Goal: Task Accomplishment & Management: Manage account settings

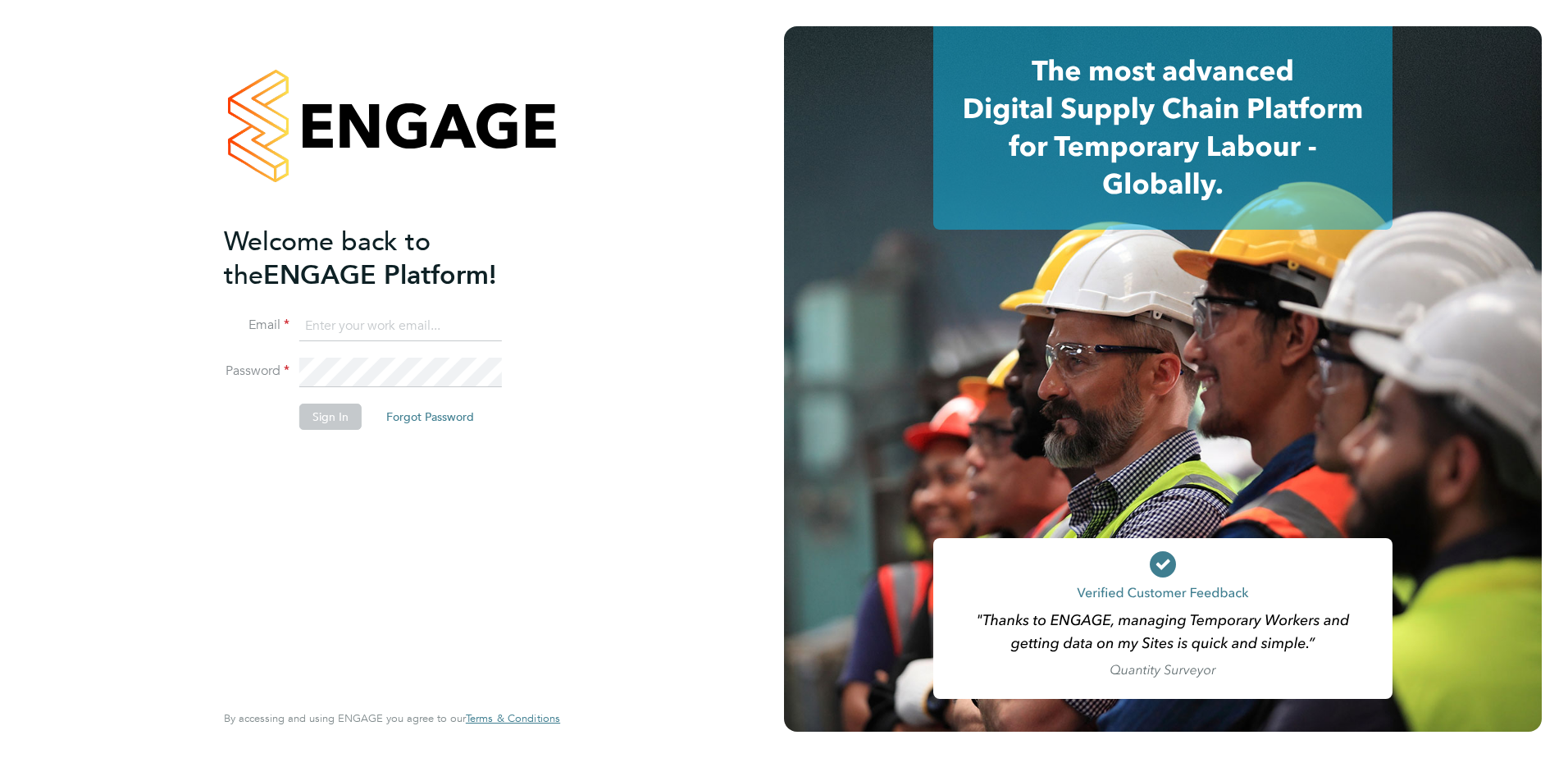
type input "christian.wall@morgansindall.com"
click at [330, 407] on button "Sign In" at bounding box center [330, 417] width 62 height 26
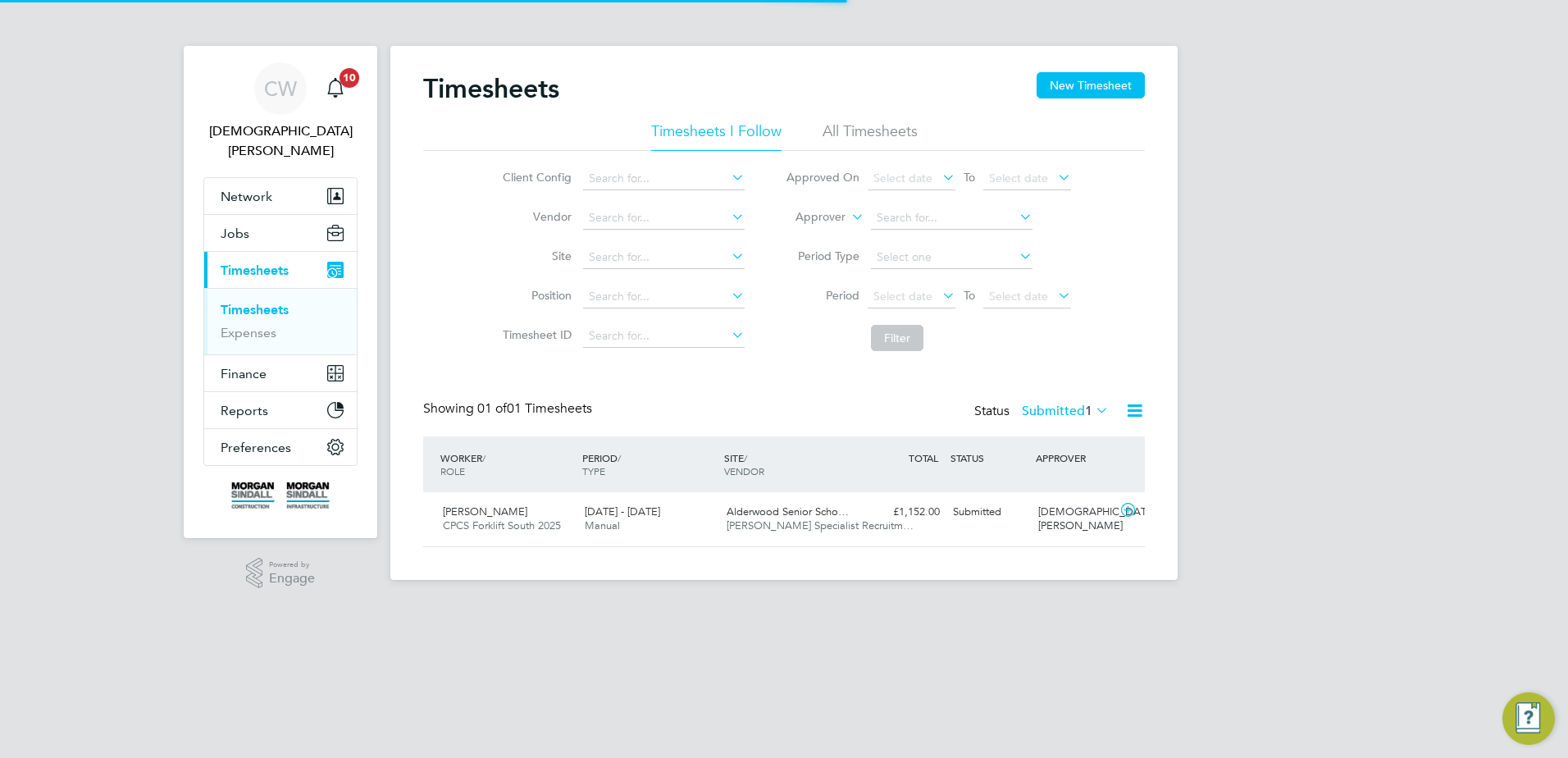
scroll to position [42, 142]
click at [586, 524] on span "Manual" at bounding box center [602, 525] width 35 height 14
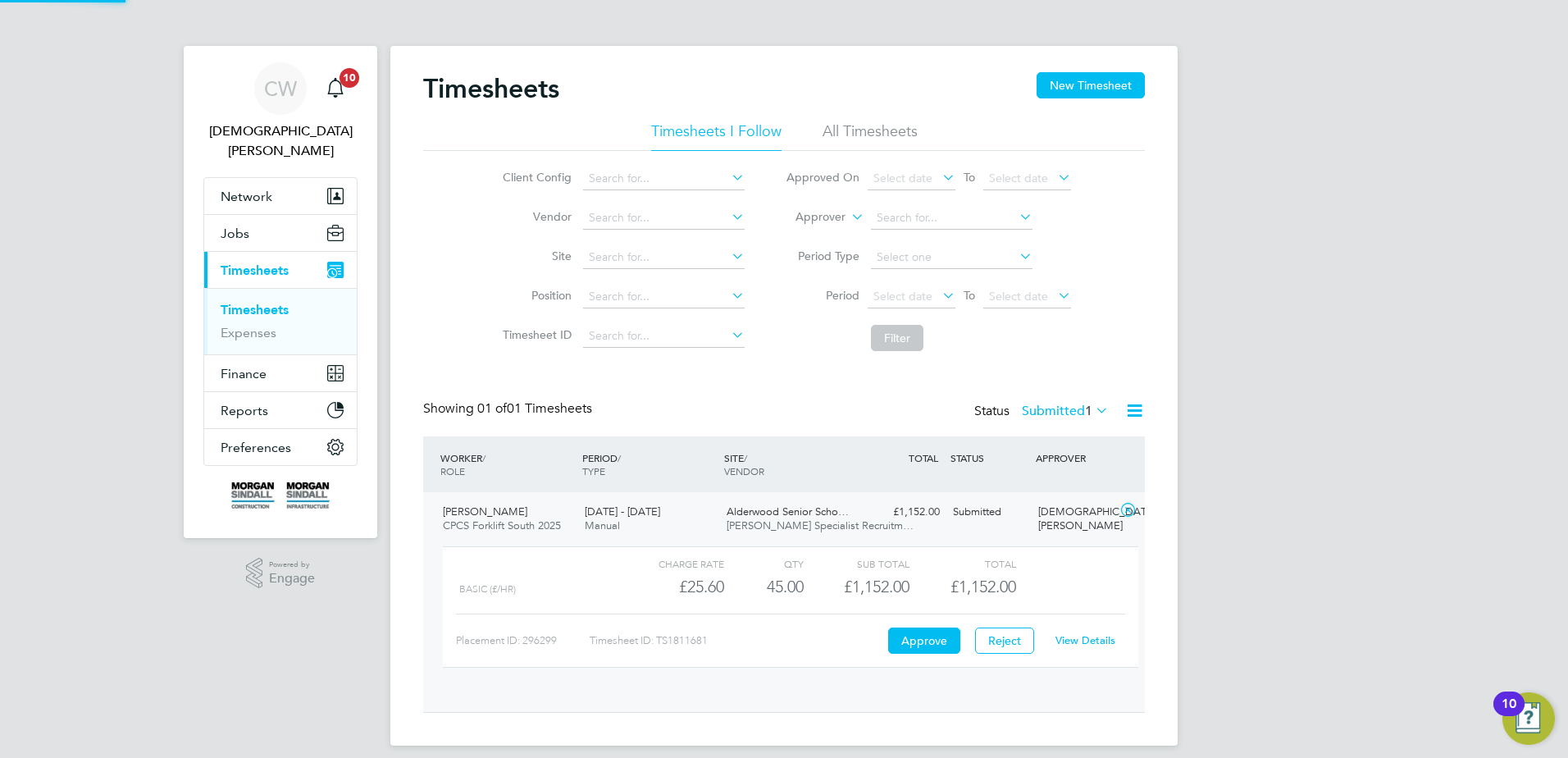
scroll to position [28, 160]
click at [914, 646] on button "Approve" at bounding box center [924, 641] width 73 height 26
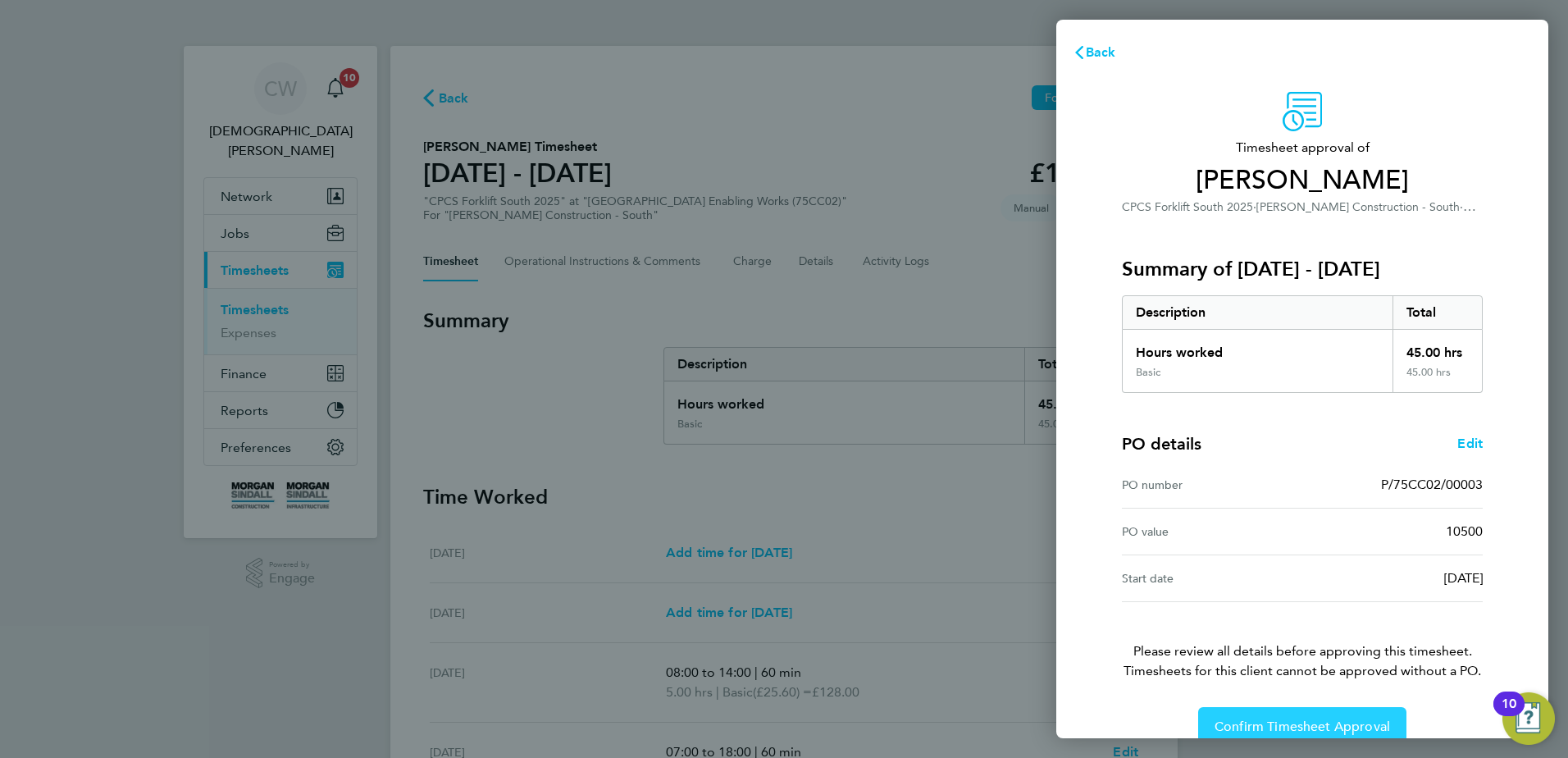
click at [1315, 723] on span "Confirm Timesheet Approval" at bounding box center [1302, 727] width 176 height 17
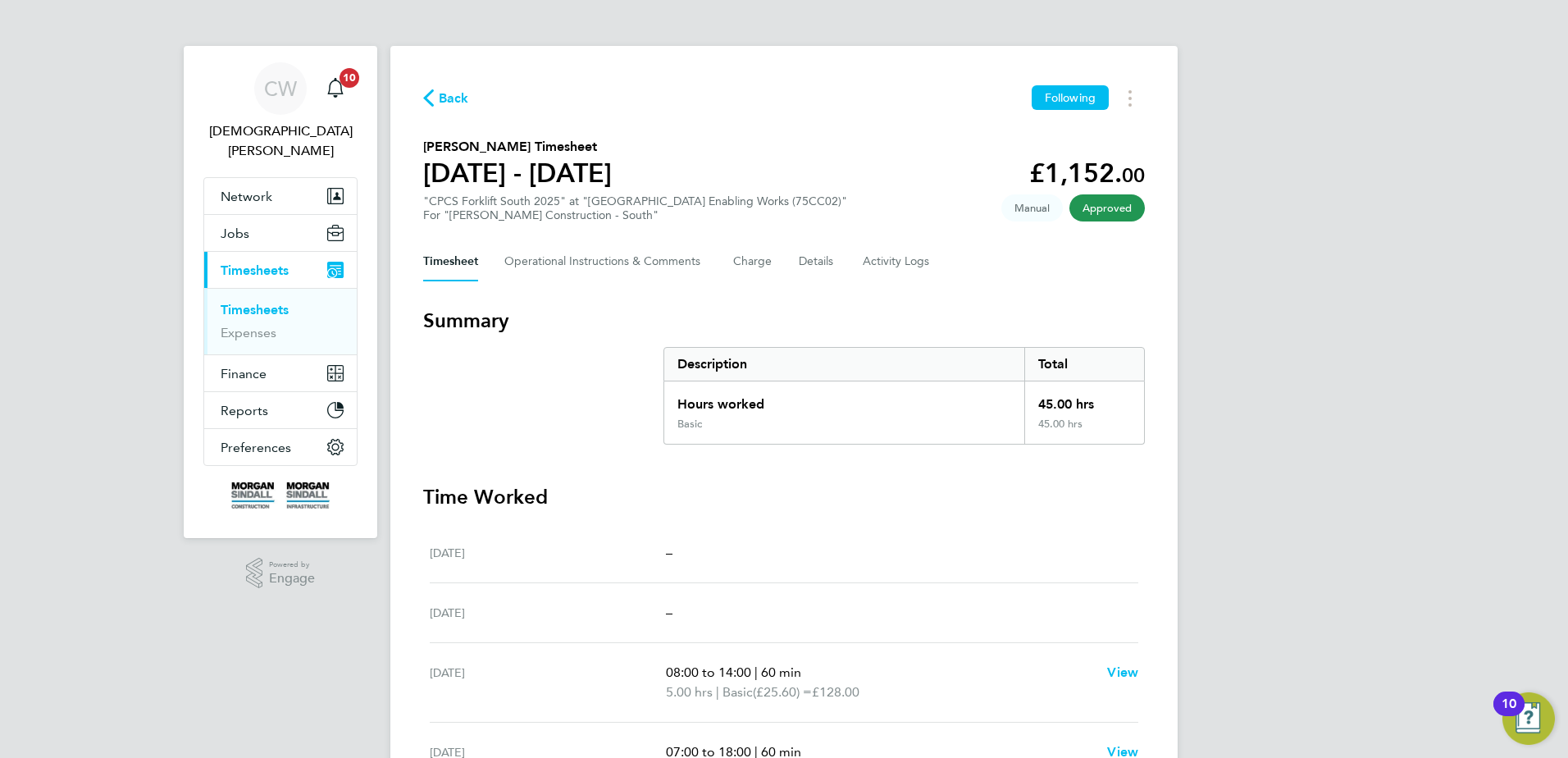
click at [257, 302] on link "Timesheets" at bounding box center [254, 309] width 68 height 16
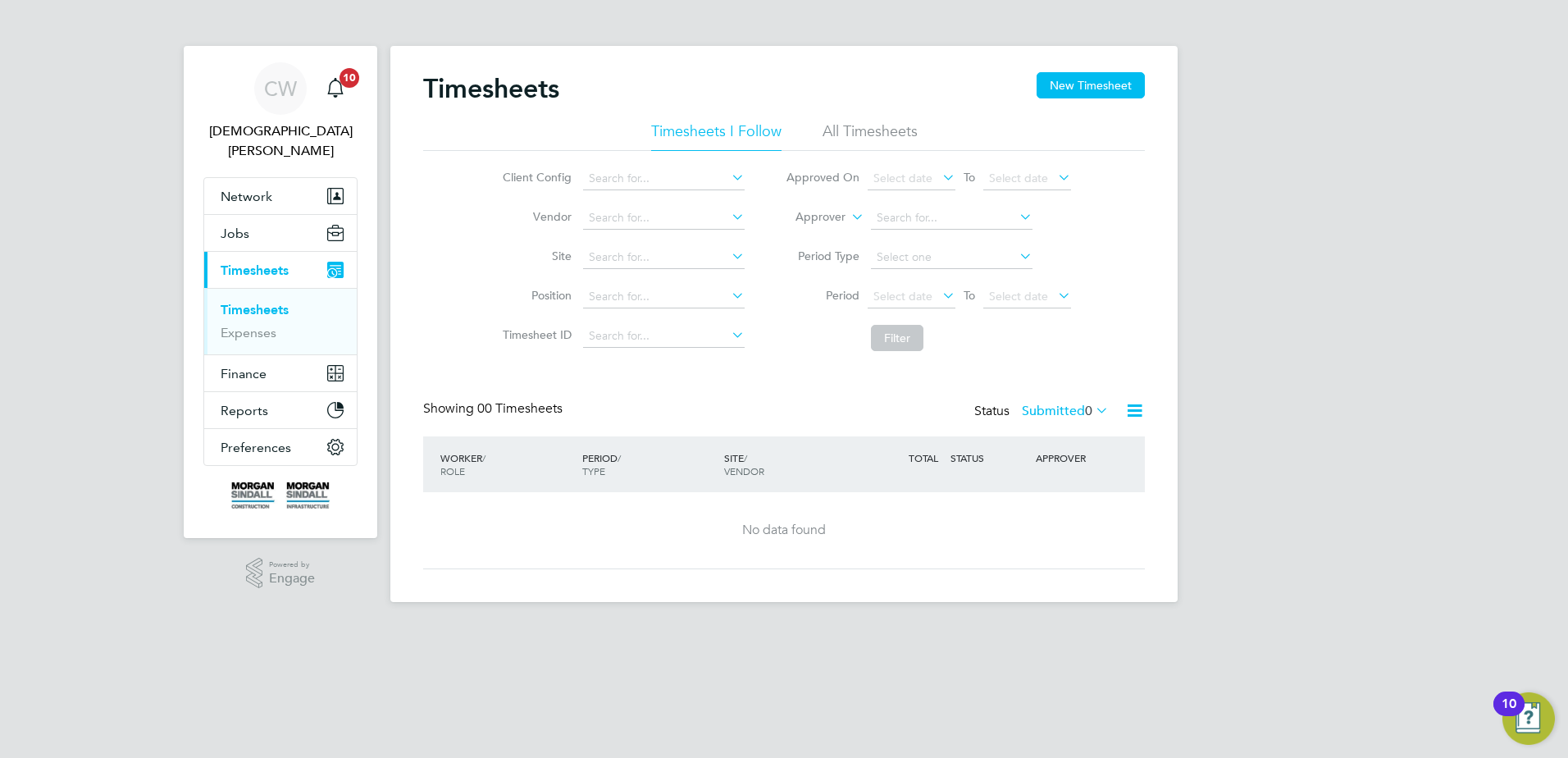
click at [258, 262] on button "Current page: Timesheets" at bounding box center [281, 269] width 153 height 36
